Goal: Information Seeking & Learning: Learn about a topic

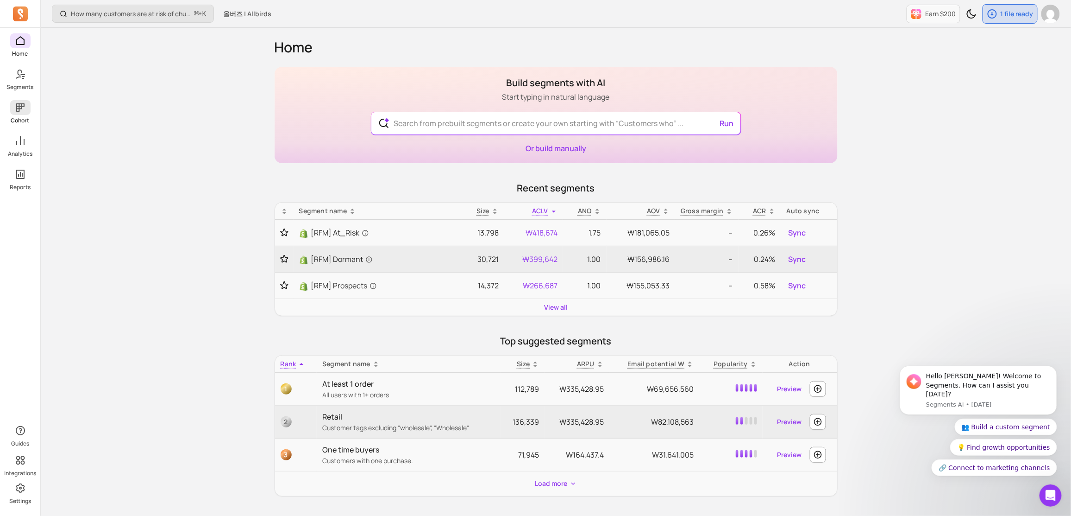
click at [27, 108] on span at bounding box center [20, 107] width 20 height 15
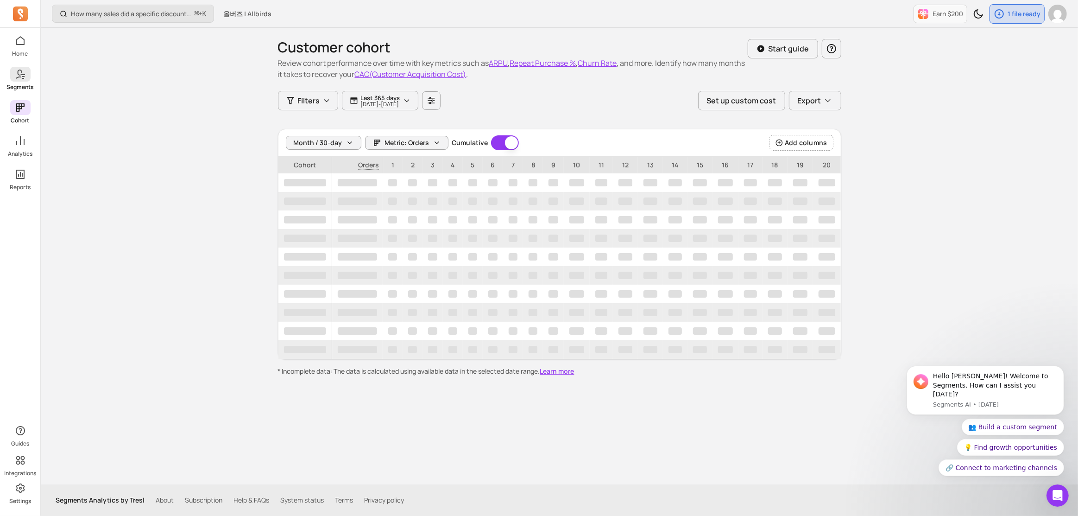
click at [21, 75] on icon at bounding box center [20, 74] width 11 height 11
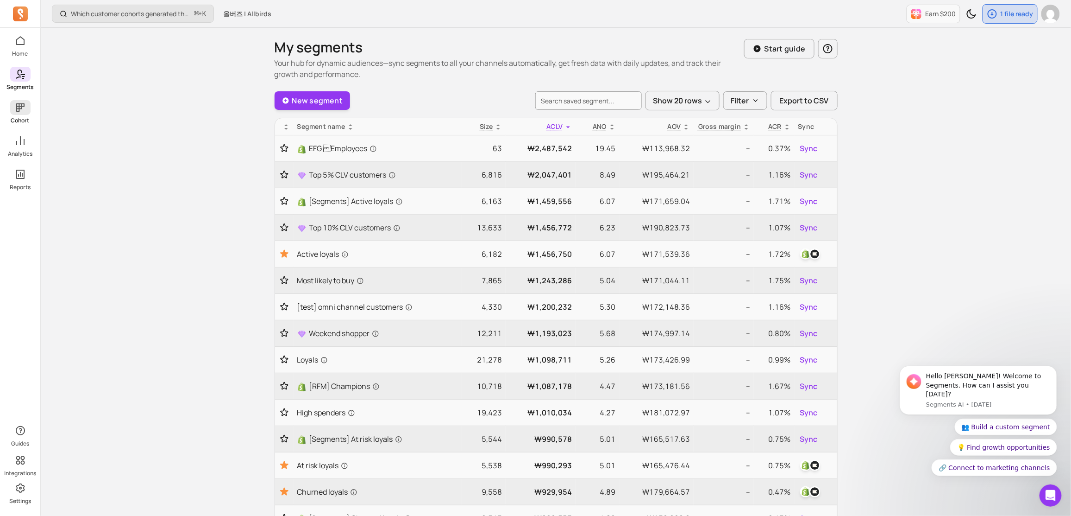
click at [19, 110] on icon at bounding box center [20, 107] width 8 height 8
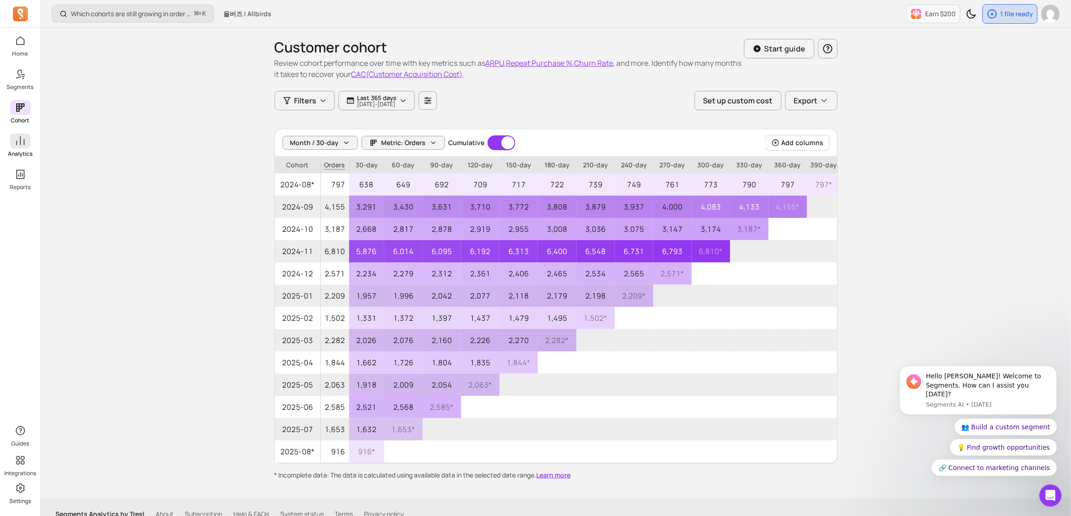
click at [22, 139] on icon at bounding box center [20, 140] width 11 height 11
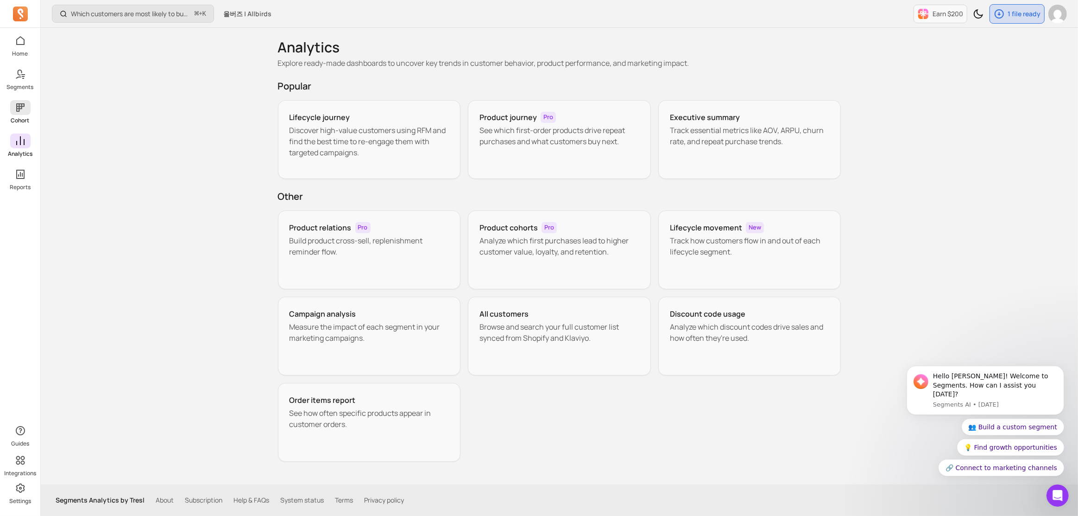
click at [5, 106] on link "Cohort" at bounding box center [20, 112] width 40 height 24
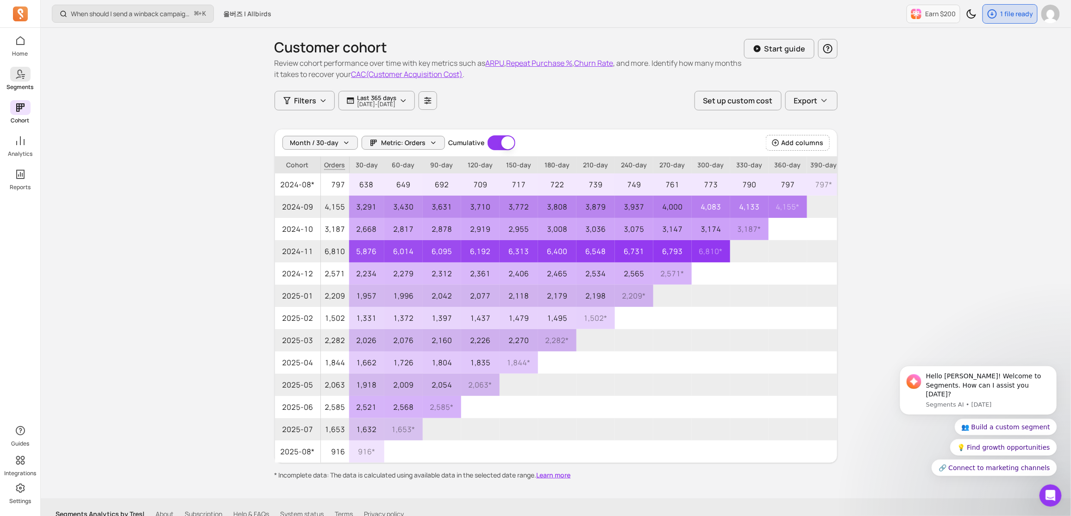
click at [22, 75] on icon at bounding box center [20, 74] width 11 height 11
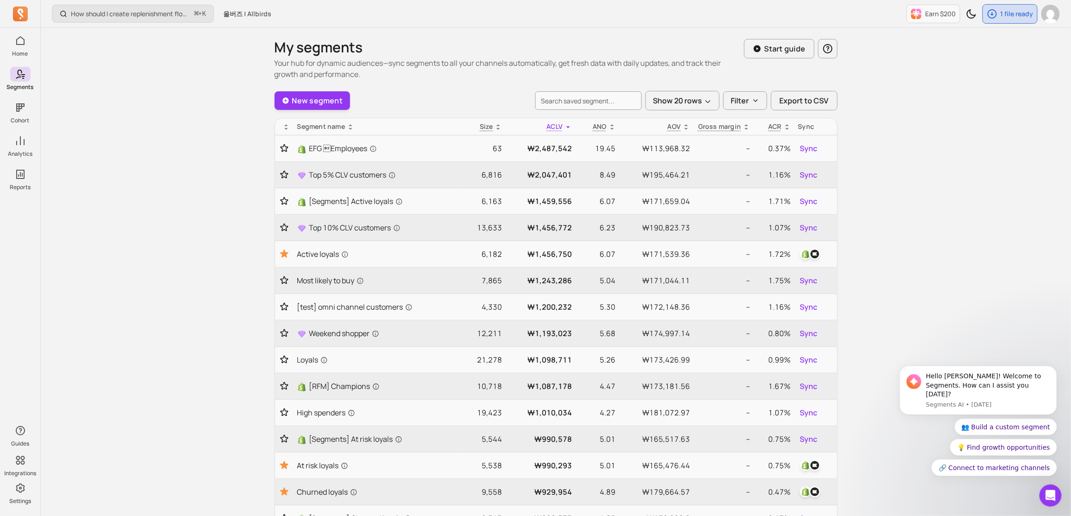
click at [22, 75] on icon at bounding box center [20, 74] width 11 height 11
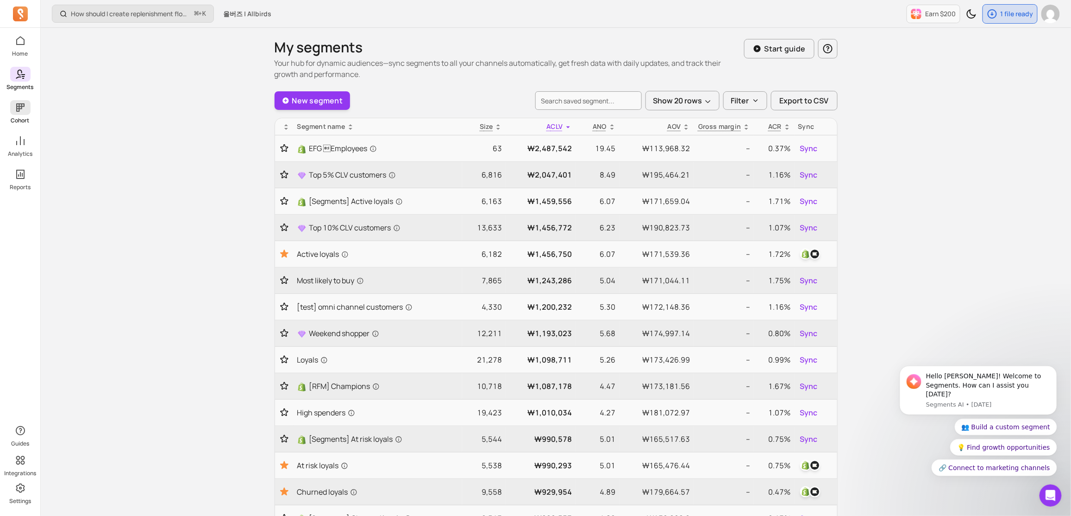
click at [18, 103] on icon at bounding box center [20, 107] width 8 height 8
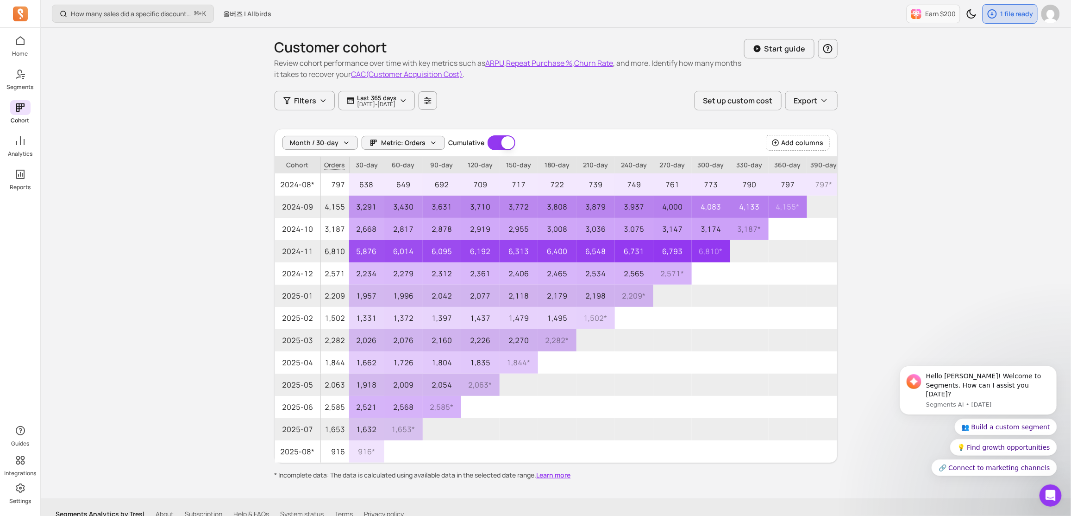
click at [19, 114] on span at bounding box center [20, 107] width 20 height 15
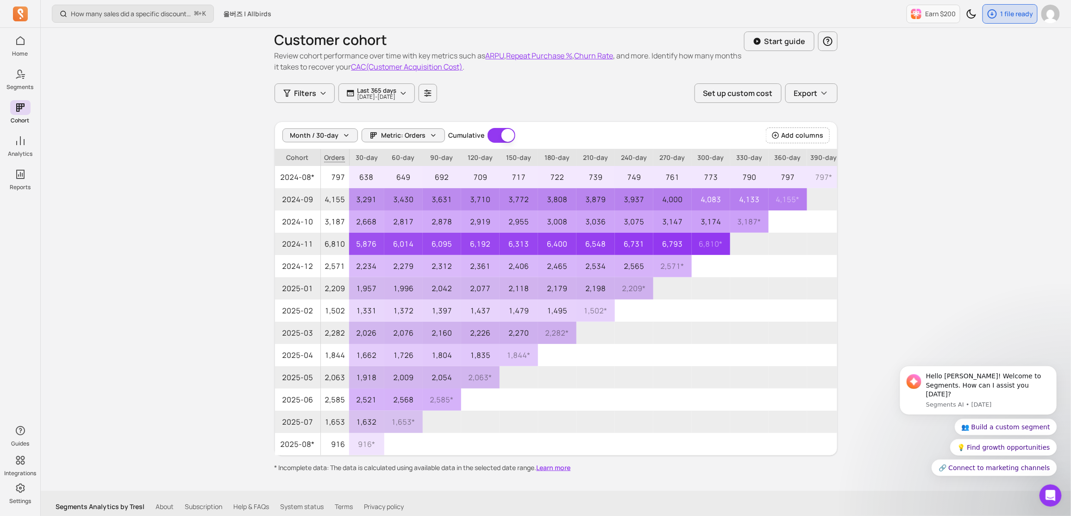
scroll to position [13, 0]
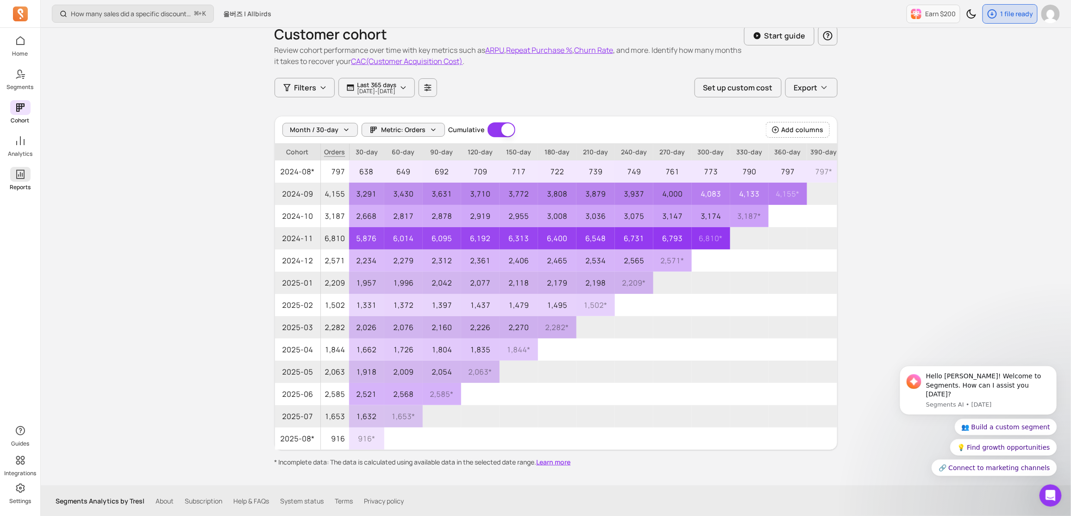
click at [24, 174] on icon at bounding box center [20, 174] width 11 height 11
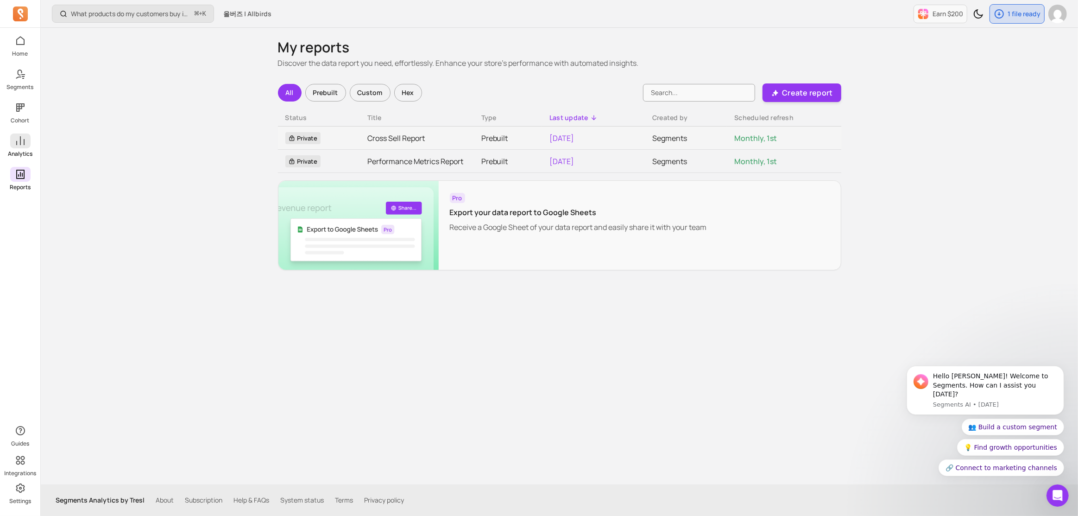
click at [24, 146] on span at bounding box center [20, 140] width 20 height 15
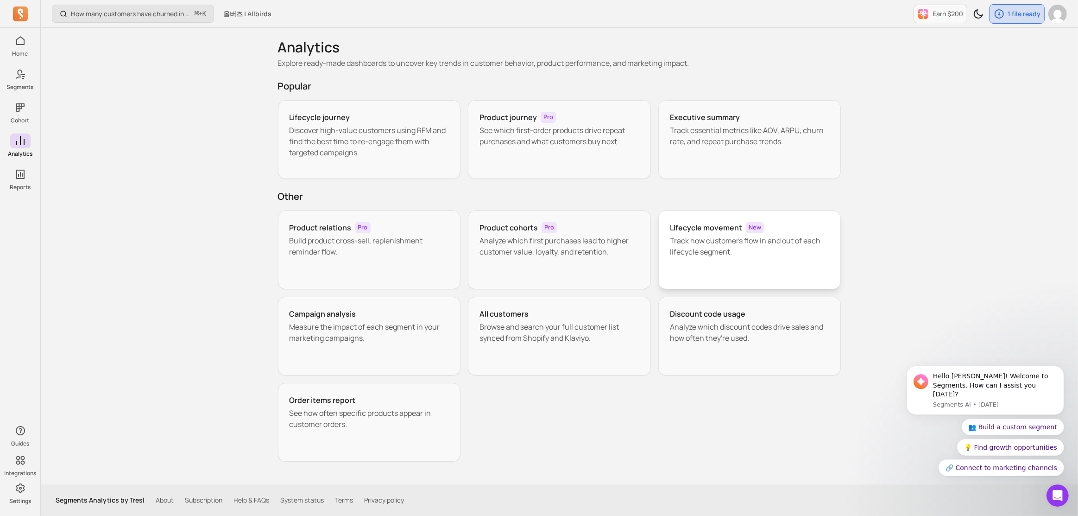
click at [706, 236] on p "Track how customers flow in and out of each lifecycle segment." at bounding box center [750, 246] width 160 height 22
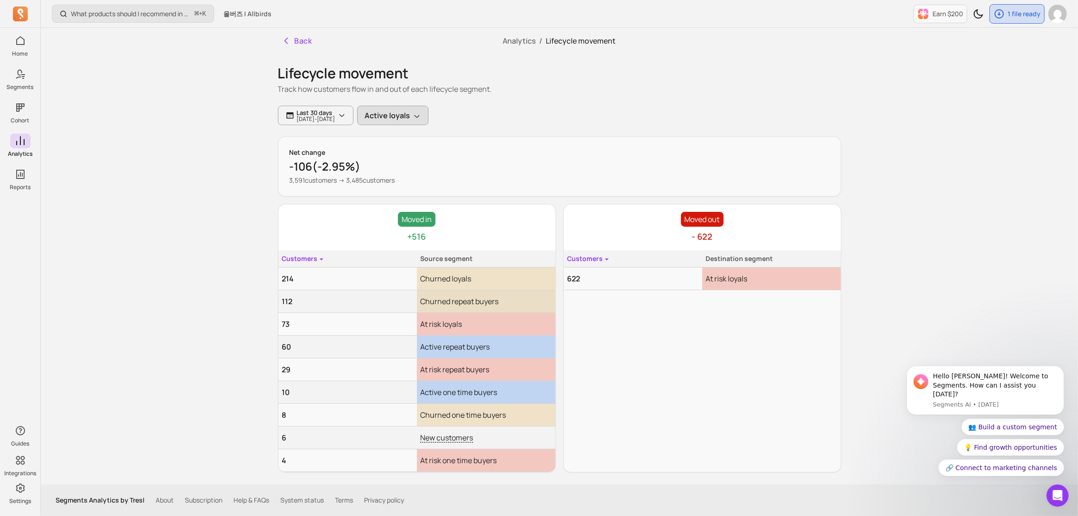
click at [426, 119] on button "Active loyals" at bounding box center [392, 115] width 71 height 19
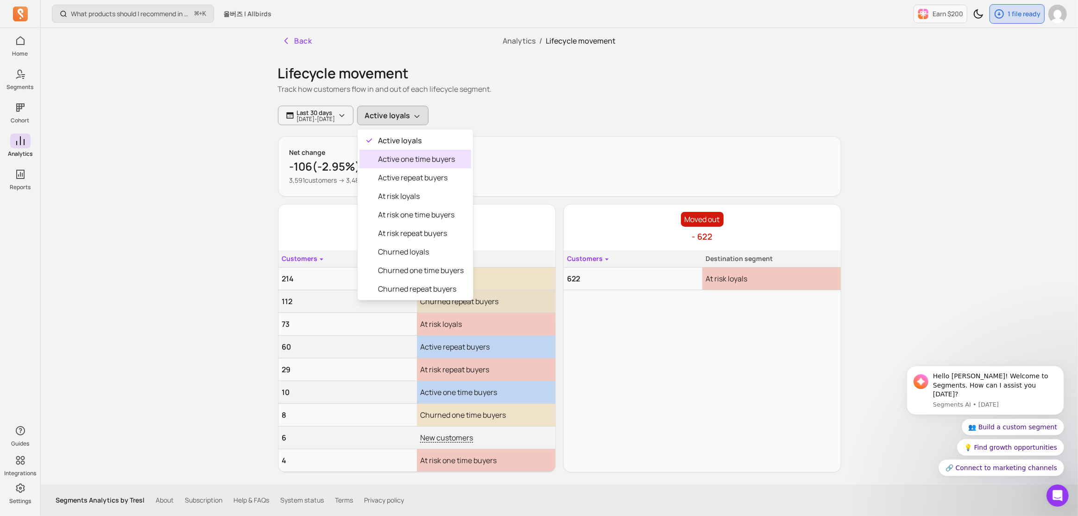
click at [430, 156] on span "Active one time buyers" at bounding box center [421, 158] width 86 height 11
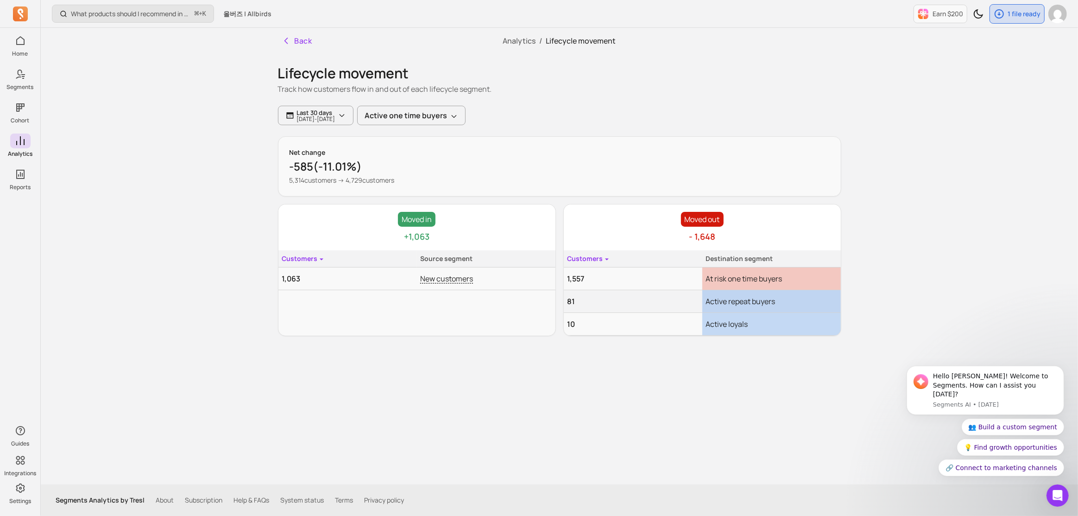
click at [514, 116] on div "Last 30 days [DATE] - [DATE] Active one time buyers" at bounding box center [559, 115] width 563 height 19
click at [445, 119] on button "Active one time buyers" at bounding box center [411, 115] width 108 height 19
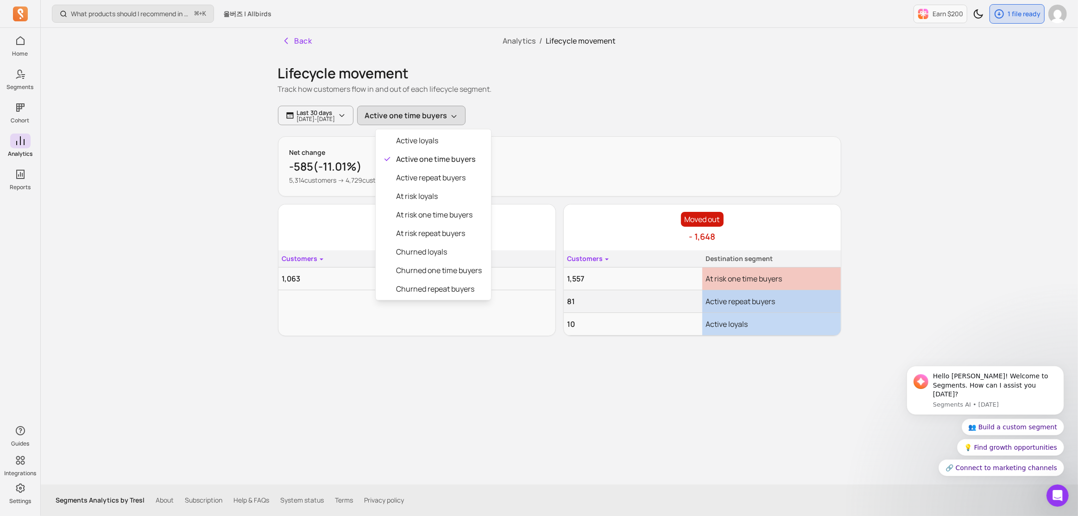
click at [552, 135] on div "Lifecycle movement Track how customers flow in and out of each lifecycle segmen…" at bounding box center [559, 195] width 563 height 282
click at [453, 119] on button "Active one time buyers" at bounding box center [411, 115] width 108 height 19
click at [455, 173] on span "Active repeat buyers" at bounding box center [439, 177] width 86 height 11
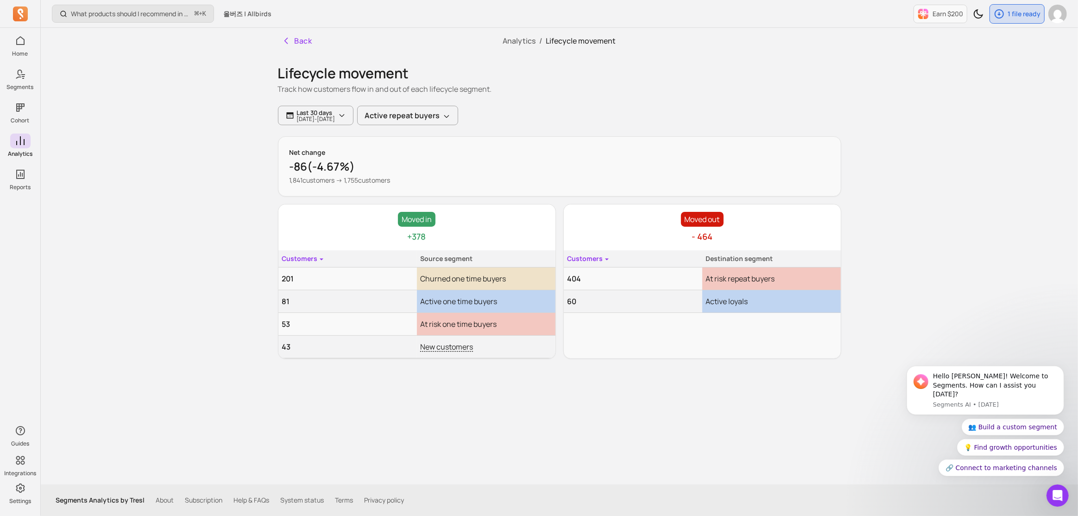
click at [547, 118] on div "Last 30 days [DATE] - [DATE] Active repeat buyers" at bounding box center [559, 115] width 563 height 19
click at [450, 115] on icon "button" at bounding box center [446, 116] width 7 height 7
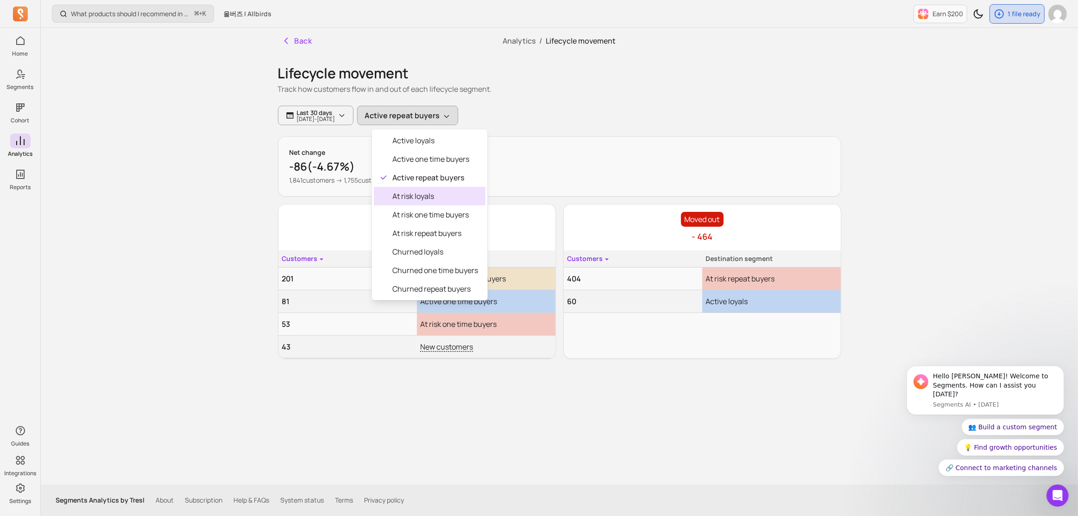
click at [459, 200] on span "At risk loyals" at bounding box center [435, 195] width 86 height 11
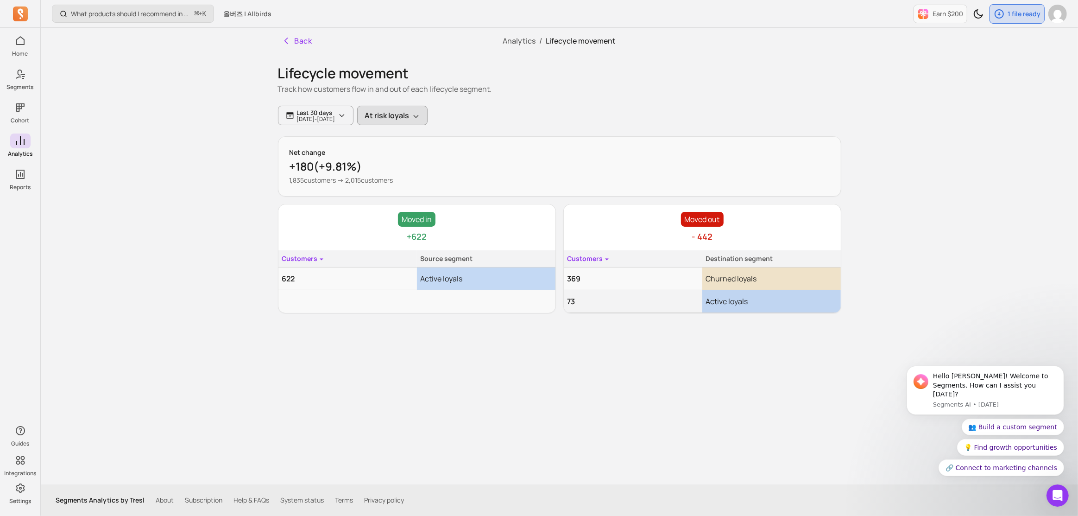
click at [420, 113] on icon "button" at bounding box center [415, 116] width 7 height 7
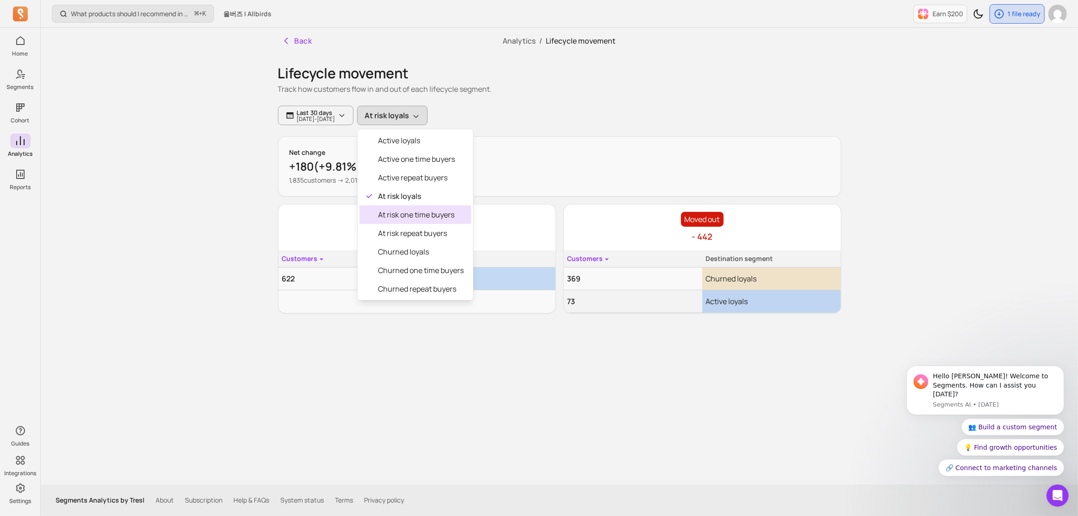
click at [446, 212] on span "At risk one time buyers" at bounding box center [421, 214] width 86 height 11
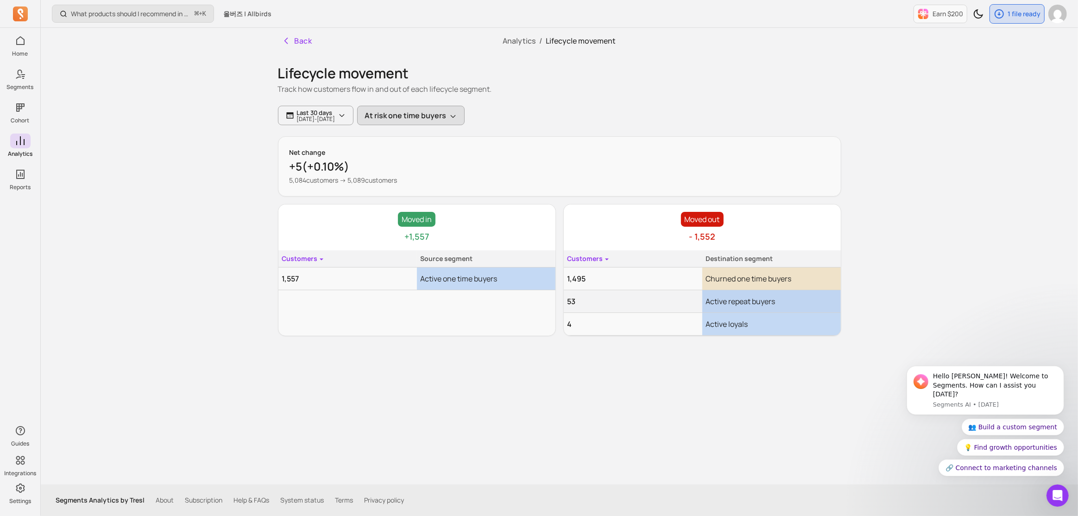
click at [457, 120] on button "At risk one time buyers" at bounding box center [410, 115] width 107 height 19
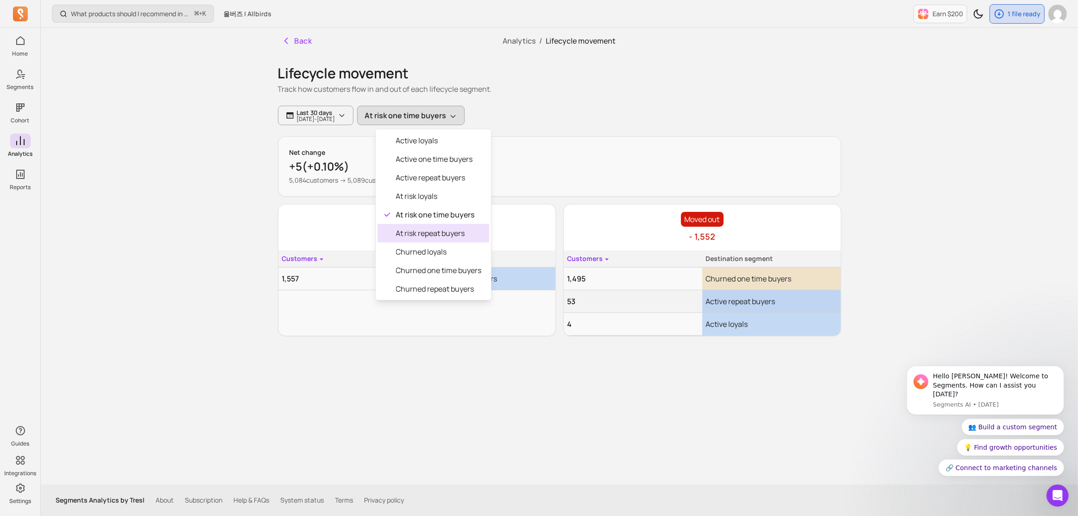
click at [453, 239] on div "At risk repeat buyers" at bounding box center [433, 233] width 112 height 19
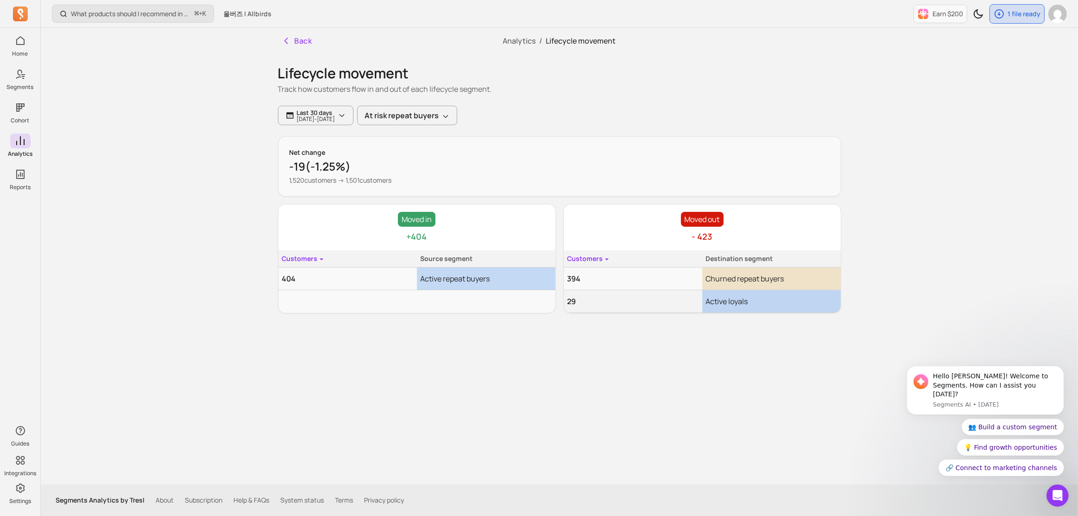
click at [552, 124] on div "Last 30 days [DATE] - [DATE] At risk repeat buyers" at bounding box center [559, 115] width 563 height 19
click at [457, 121] on button "At risk repeat buyers" at bounding box center [407, 115] width 100 height 19
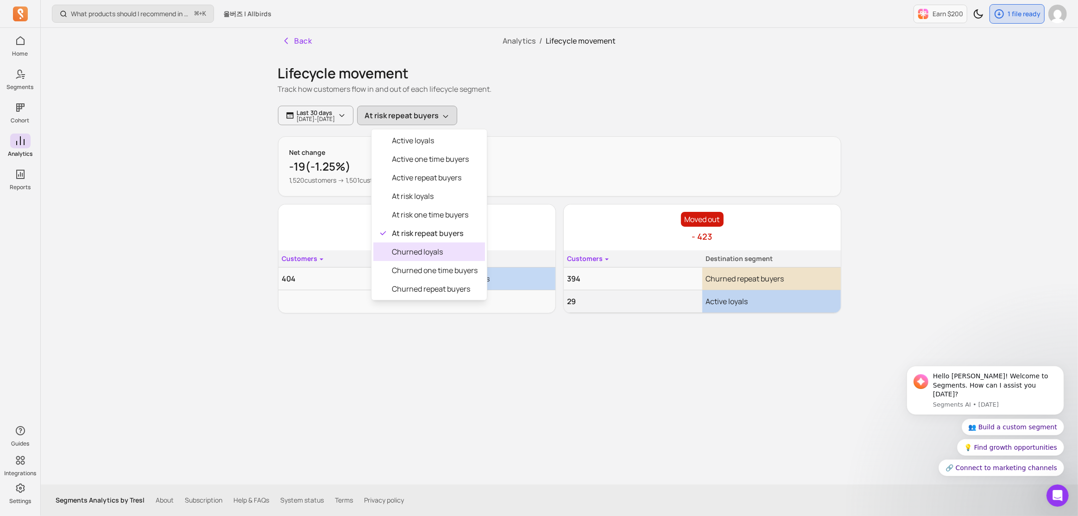
click at [451, 255] on span "Churned loyals" at bounding box center [435, 251] width 86 height 11
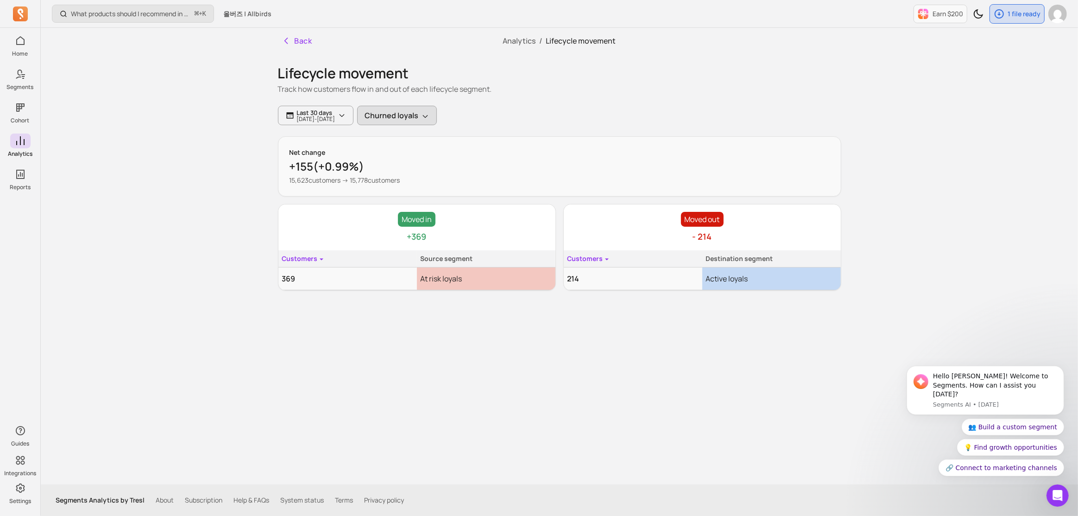
click at [437, 115] on button "Churned loyals" at bounding box center [397, 115] width 80 height 19
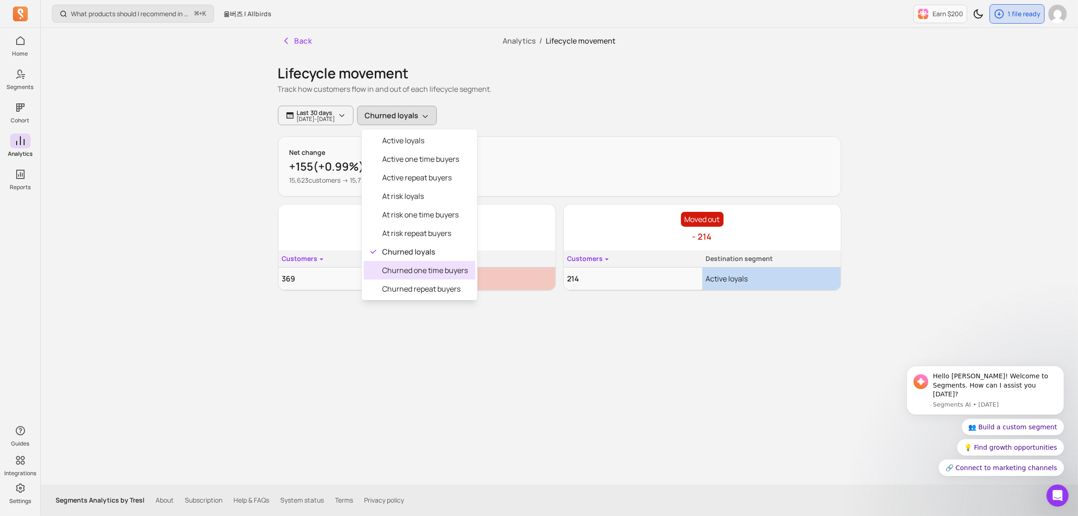
click at [438, 265] on span "Churned one time buyers" at bounding box center [425, 269] width 86 height 11
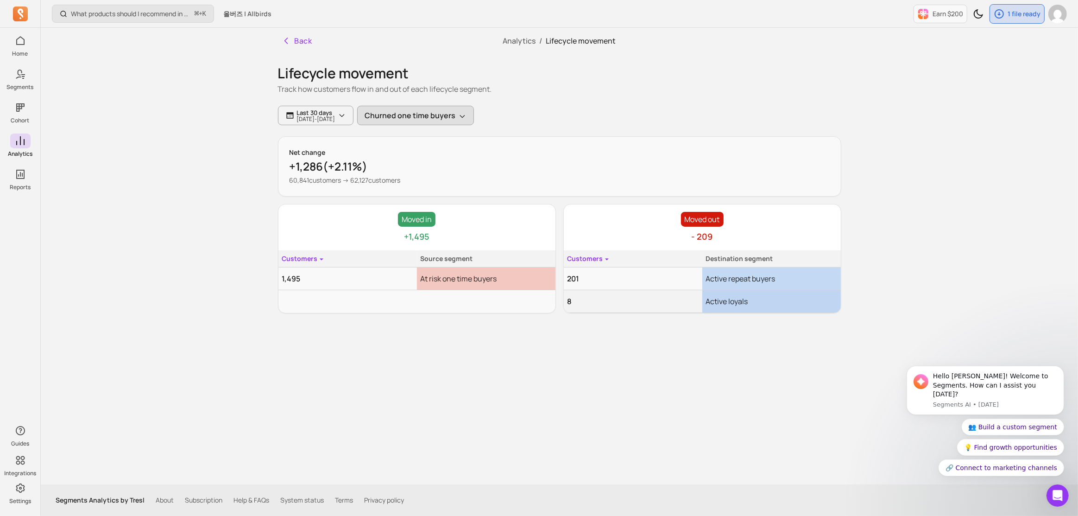
click at [461, 110] on button "Churned one time buyers" at bounding box center [415, 115] width 117 height 19
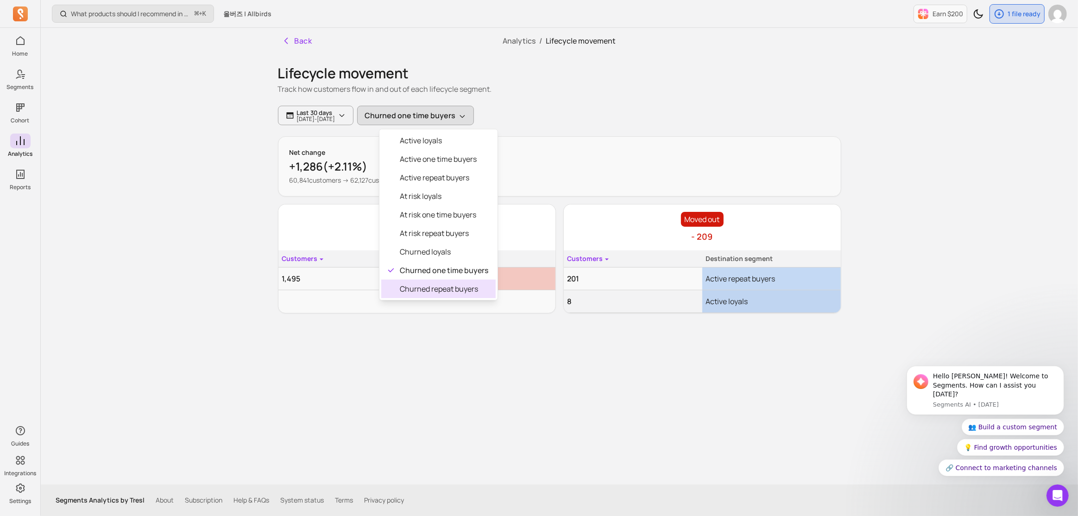
click at [440, 283] on span "Churned repeat buyers" at bounding box center [444, 288] width 88 height 11
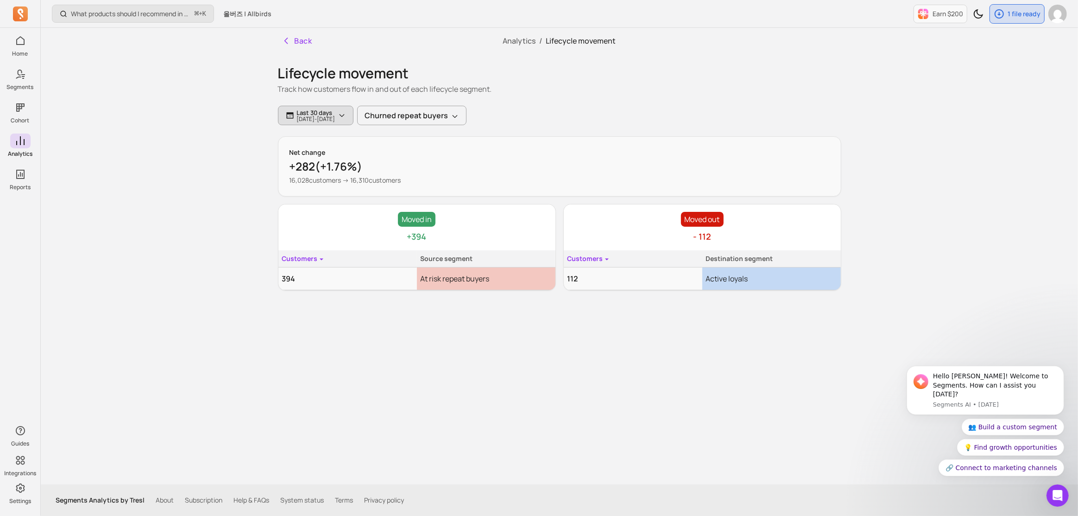
click at [313, 110] on p "Last 30 days" at bounding box center [316, 112] width 38 height 7
click at [326, 145] on button "last 30 days" at bounding box center [344, 142] width 123 height 19
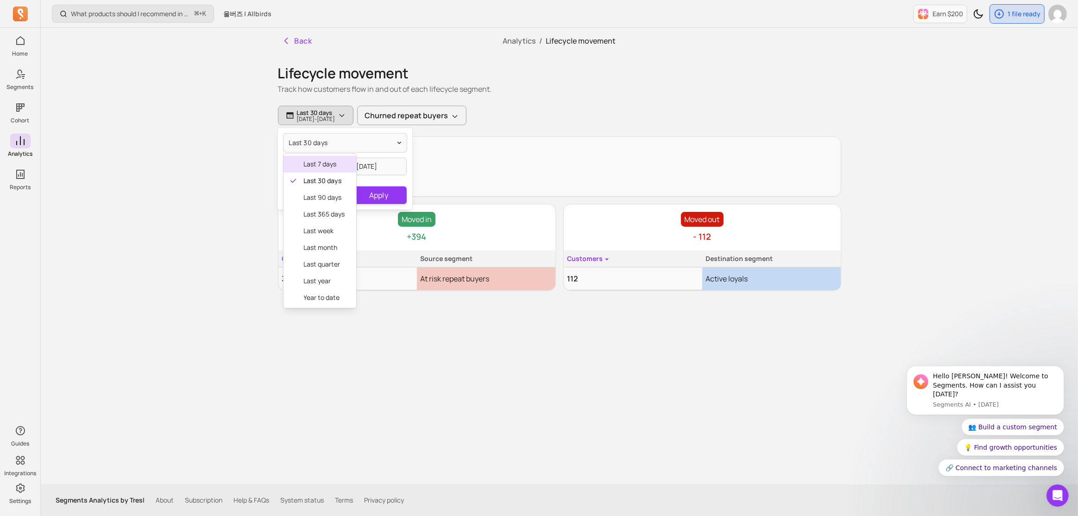
click at [324, 168] on span "last 7 days" at bounding box center [324, 163] width 41 height 9
type input "[DATE]"
drag, startPoint x: 367, startPoint y: 199, endPoint x: 371, endPoint y: 195, distance: 5.9
click at [367, 199] on button "Apply" at bounding box center [379, 195] width 56 height 18
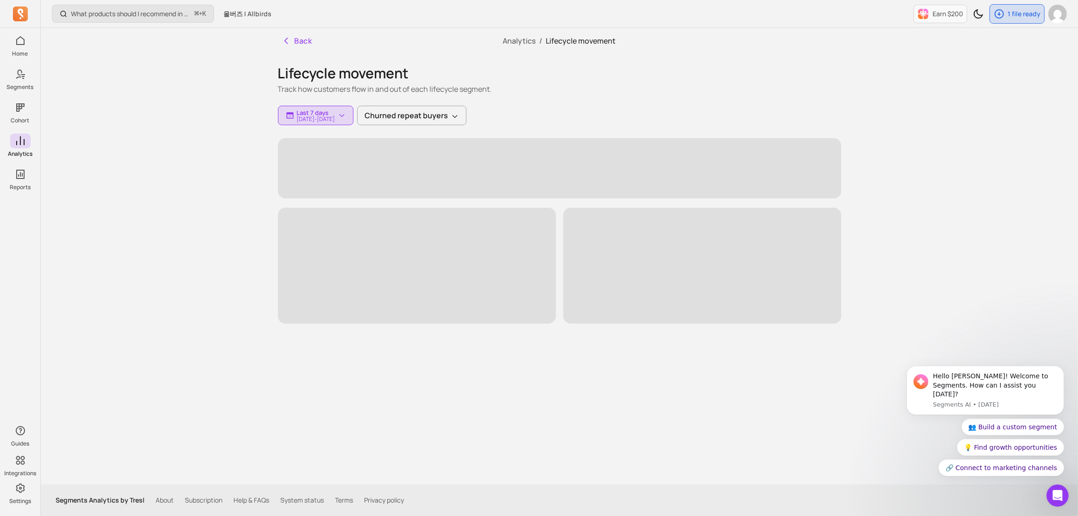
click at [554, 125] on div "Lifecycle movement Track how customers flow in and out of each lifecycle segmen…" at bounding box center [559, 189] width 563 height 270
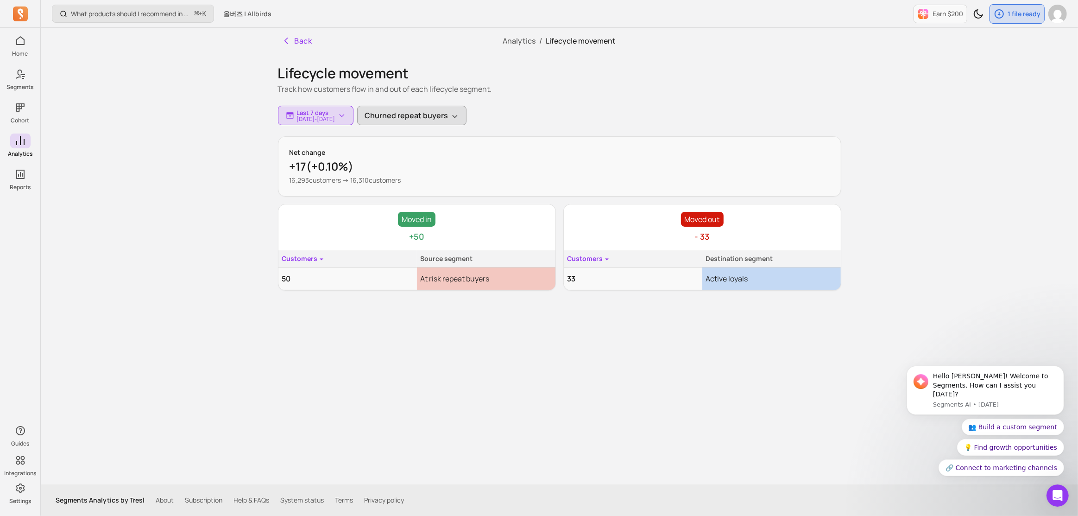
click at [466, 124] on button "Churned repeat buyers" at bounding box center [411, 115] width 109 height 19
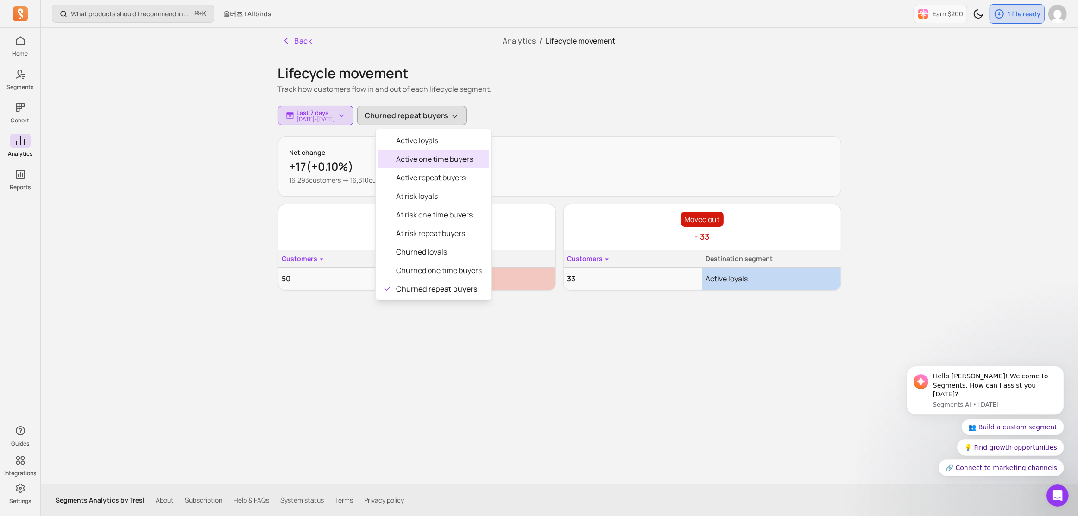
click at [472, 147] on div "Active loyals" at bounding box center [433, 140] width 112 height 19
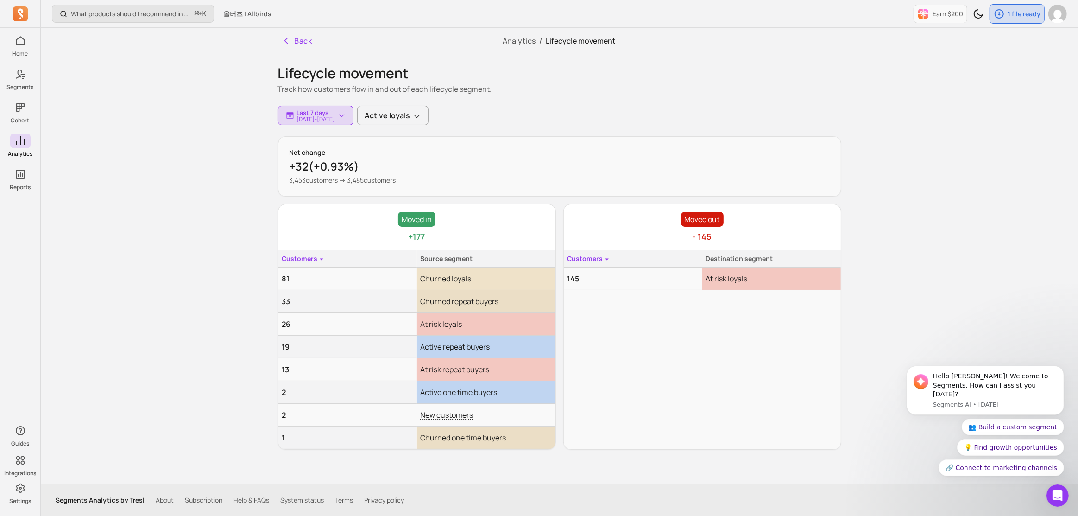
click at [526, 118] on div "Last 7 days [DATE] - [DATE] Active loyals" at bounding box center [559, 115] width 563 height 19
click at [428, 119] on button "Active loyals" at bounding box center [392, 115] width 71 height 19
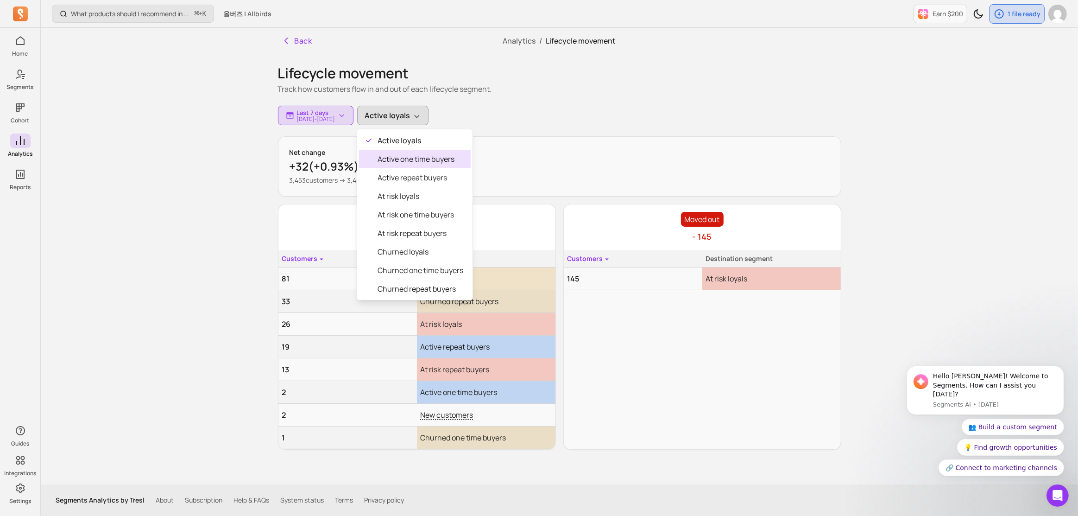
click at [440, 157] on span "Active one time buyers" at bounding box center [420, 158] width 86 height 11
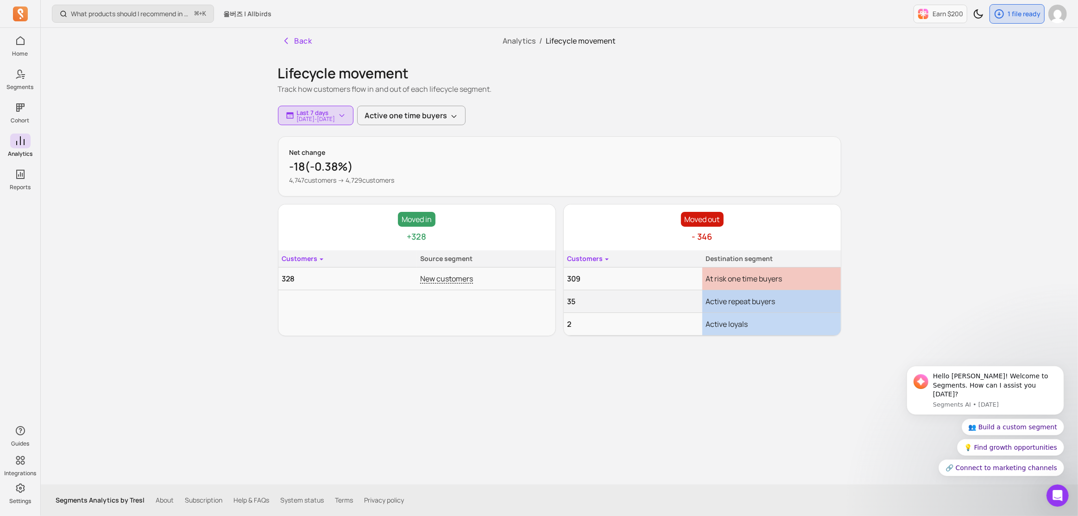
click at [517, 125] on div "Lifecycle movement Track how customers flow in and out of each lifecycle segmen…" at bounding box center [559, 195] width 563 height 282
click at [465, 117] on button "Active one time buyers" at bounding box center [411, 115] width 108 height 19
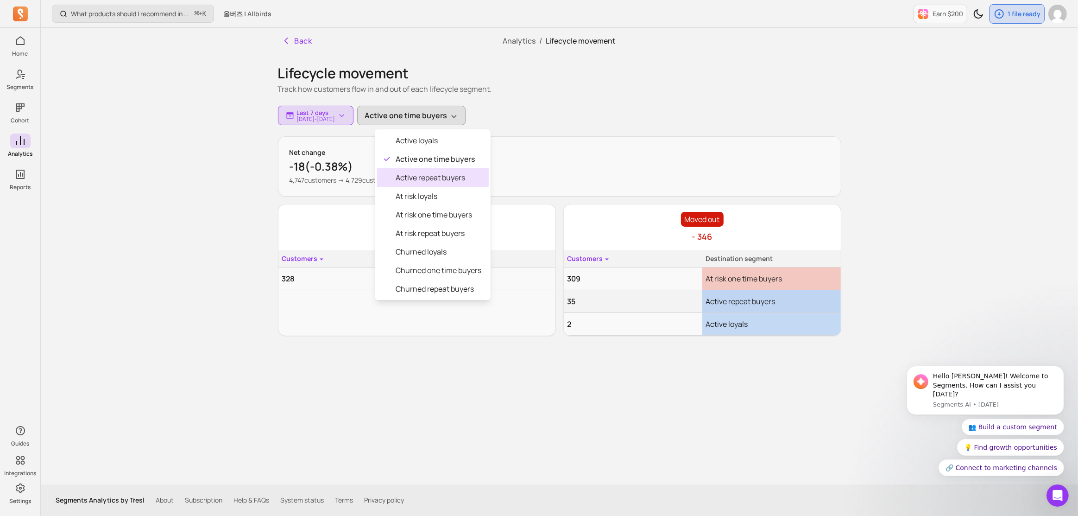
click at [460, 173] on span "Active repeat buyers" at bounding box center [439, 177] width 86 height 11
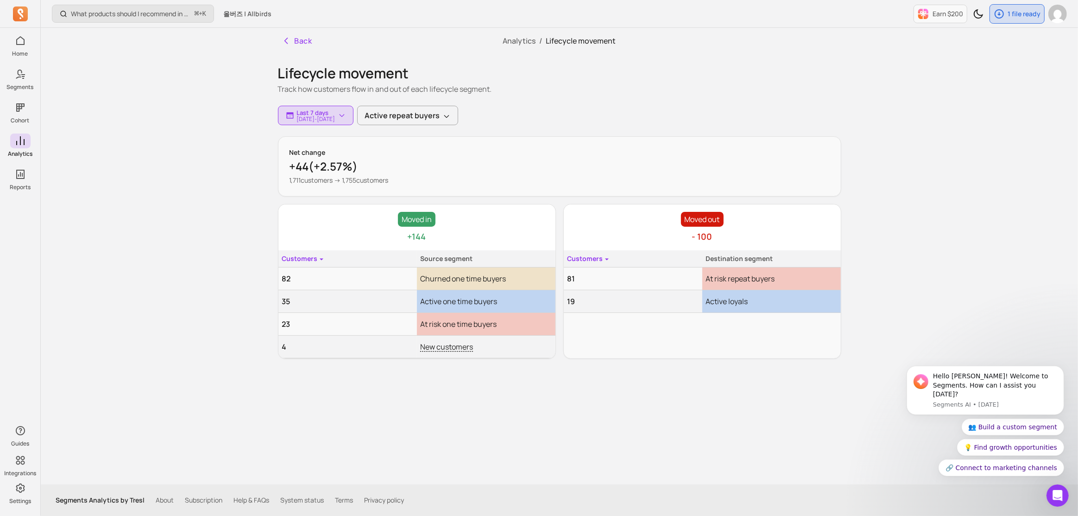
click at [552, 126] on div "Lifecycle movement Track how customers flow in and out of each lifecycle segmen…" at bounding box center [559, 206] width 563 height 305
click at [450, 117] on icon "button" at bounding box center [446, 116] width 7 height 7
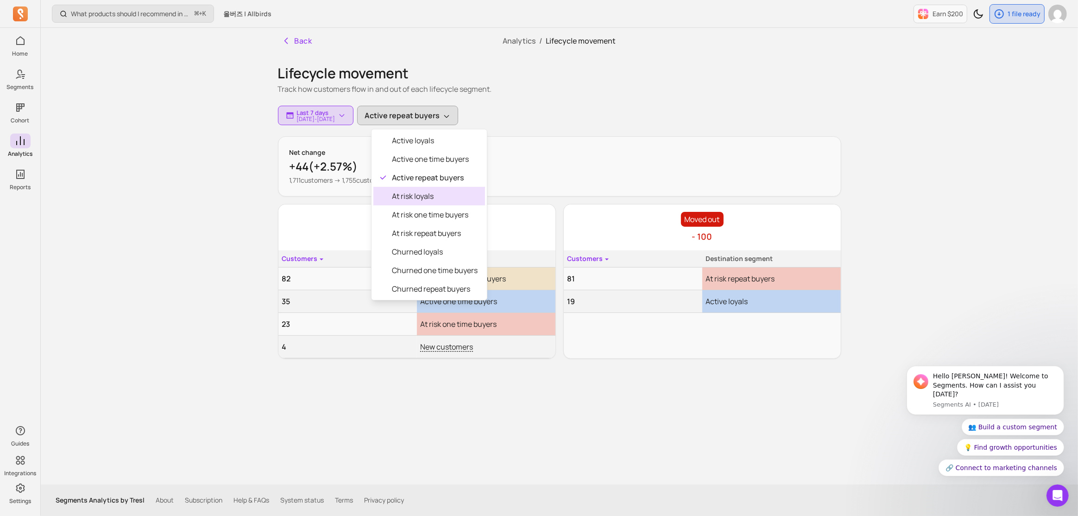
click at [473, 202] on div "At risk loyals" at bounding box center [429, 196] width 112 height 19
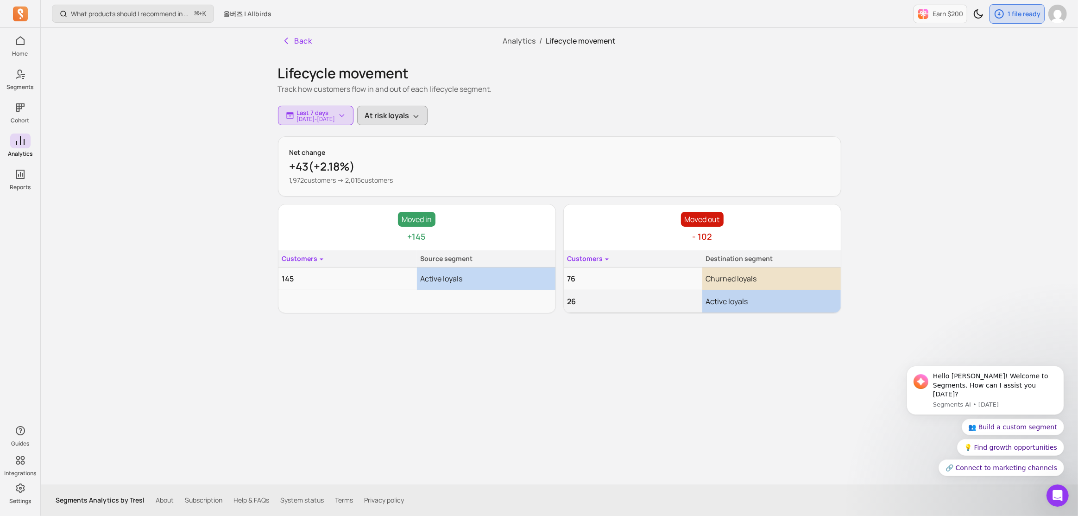
click at [420, 119] on icon "button" at bounding box center [415, 116] width 7 height 7
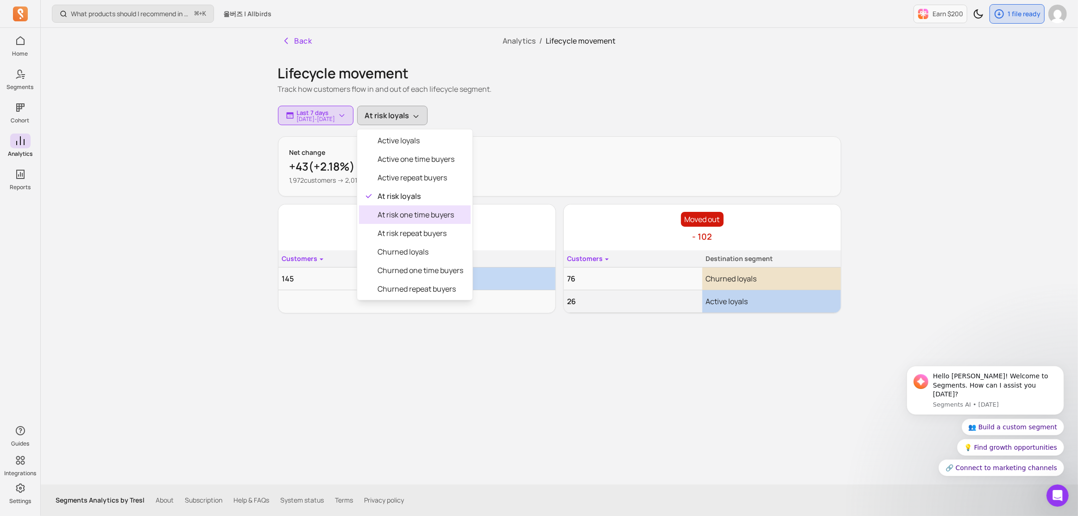
drag, startPoint x: 436, startPoint y: 209, endPoint x: 465, endPoint y: 180, distance: 41.0
click at [436, 209] on span "At risk one time buyers" at bounding box center [420, 214] width 86 height 11
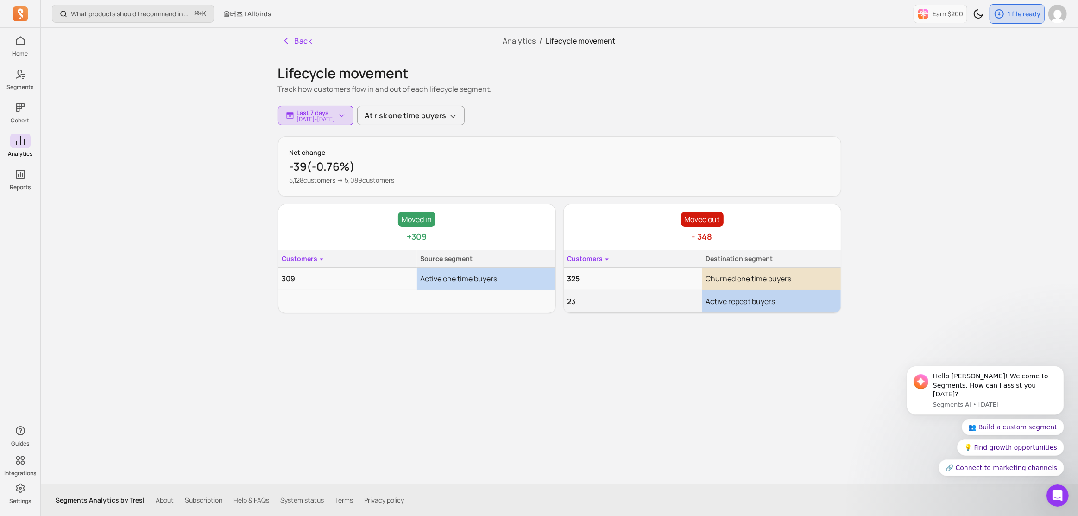
click at [522, 130] on div "Lifecycle movement Track how customers flow in and out of each lifecycle segmen…" at bounding box center [559, 183] width 563 height 259
